Goal: Find specific page/section: Find specific page/section

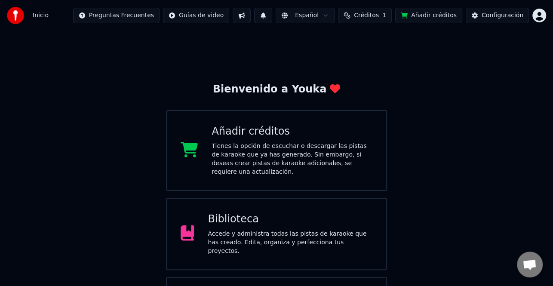
click at [321, 215] on div "Biblioteca" at bounding box center [290, 219] width 165 height 14
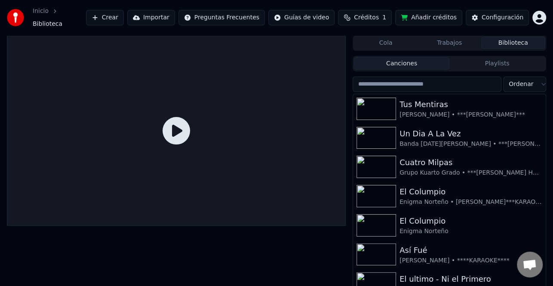
click at [470, 86] on input "search" at bounding box center [426, 83] width 149 height 15
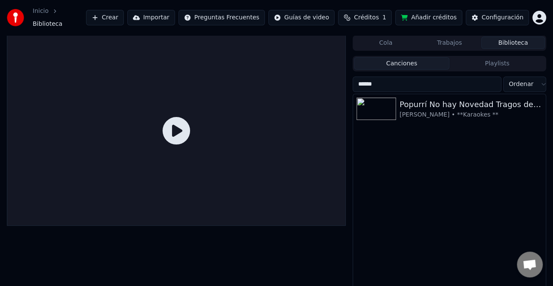
type input "******"
click at [124, 14] on button "Crear" at bounding box center [105, 17] width 38 height 15
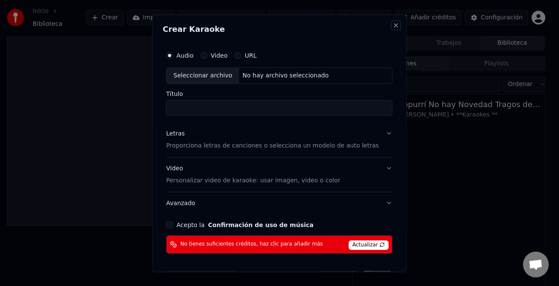
click at [393, 27] on button "Close" at bounding box center [396, 24] width 7 height 7
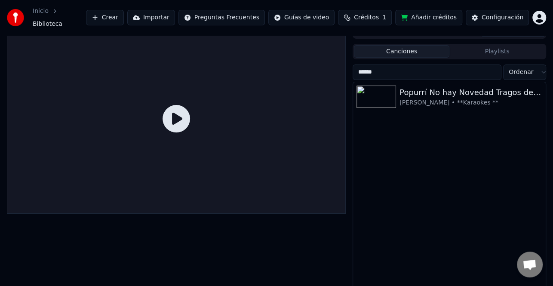
scroll to position [18, 0]
